Goal: Task Accomplishment & Management: Manage account settings

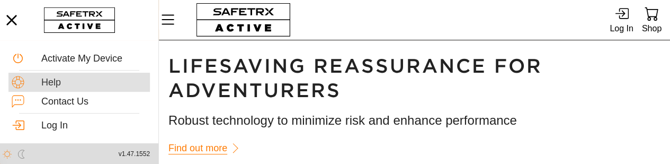
click at [103, 83] on div "Help" at bounding box center [93, 83] width 105 height 12
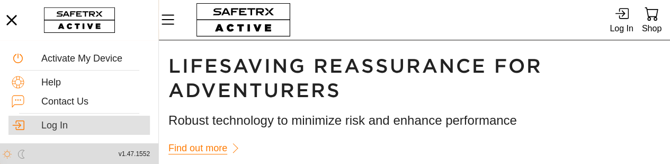
click at [73, 119] on div "Log In" at bounding box center [93, 126] width 105 height 12
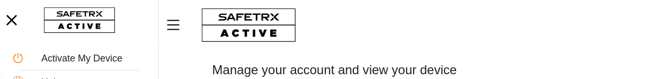
scroll to position [53, 0]
